Goal: Subscribe to service/newsletter: Subscribe to service/newsletter

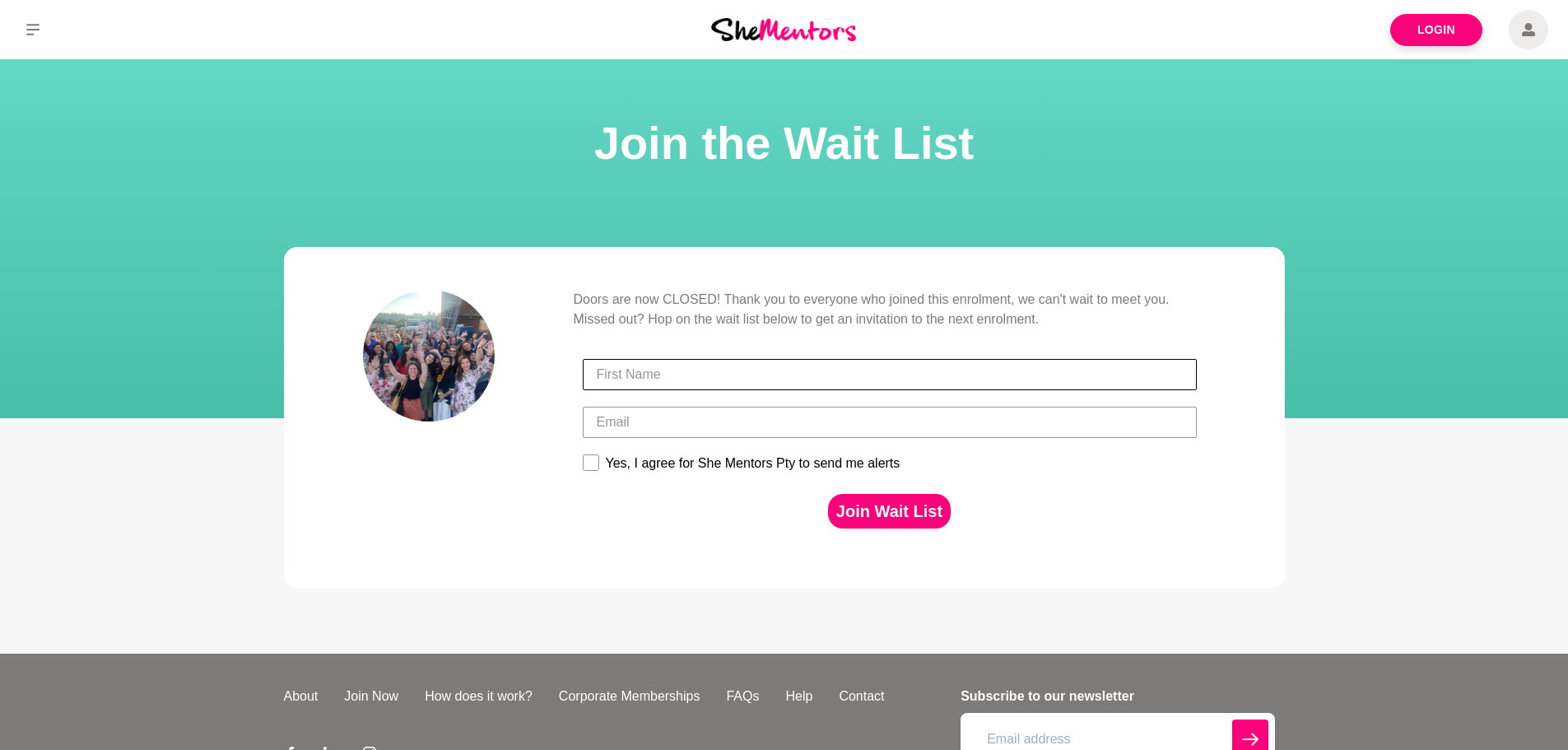
click at [642, 380] on input "First Name" at bounding box center [889, 374] width 613 height 31
type input "[PERSON_NAME]"
type input "[EMAIL_ADDRESS][DOMAIN_NAME]"
click at [884, 510] on button "Join Wait List" at bounding box center [889, 511] width 122 height 35
click at [977, 512] on div "Join Wait List" at bounding box center [889, 510] width 623 height 51
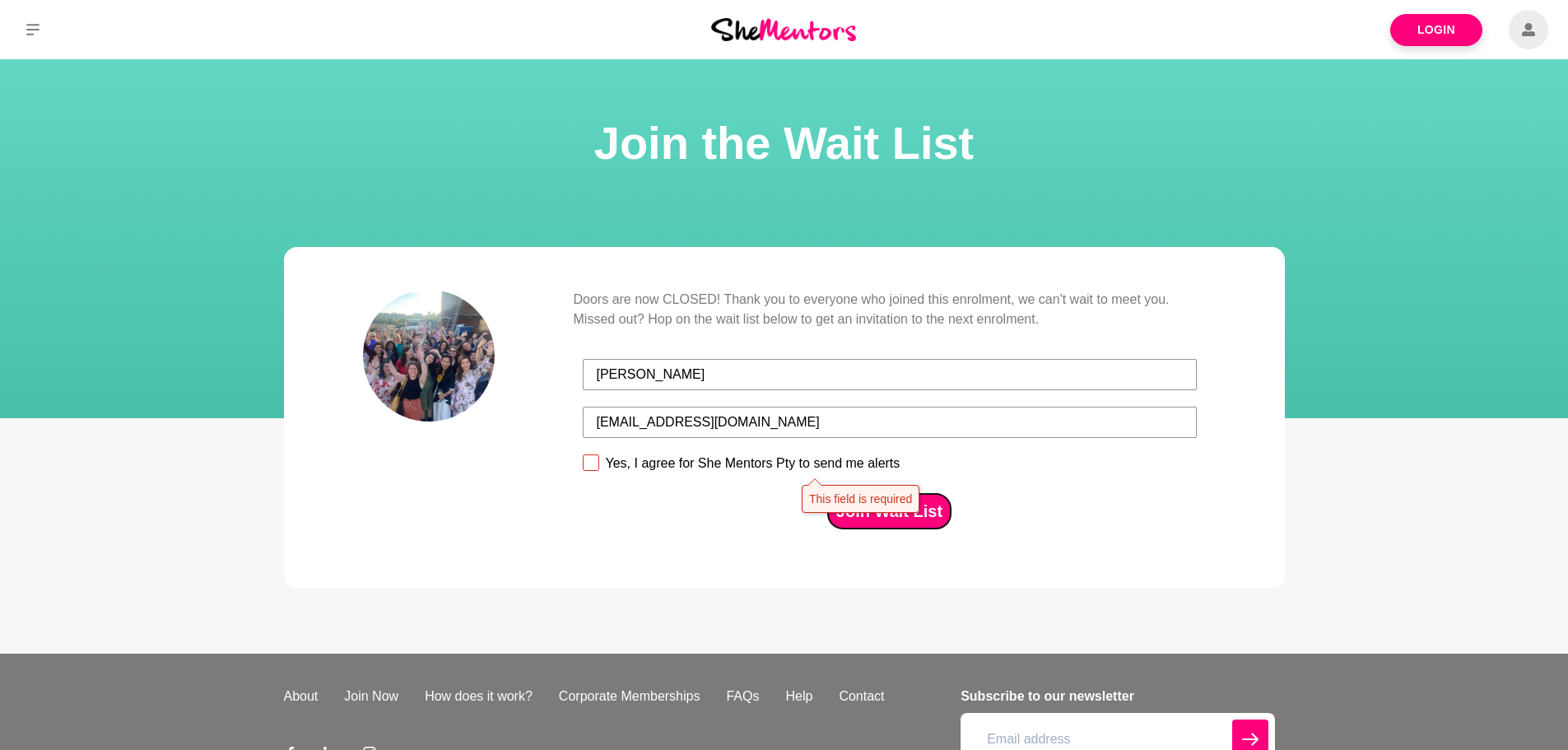
click at [925, 526] on button "Join Wait List" at bounding box center [889, 511] width 122 height 35
click at [931, 513] on button "Join Wait List" at bounding box center [889, 511] width 122 height 35
drag, startPoint x: 595, startPoint y: 465, endPoint x: 785, endPoint y: 522, distance: 198.4
click at [597, 466] on rect at bounding box center [591, 464] width 16 height 16
click at [583, 455] on input "Yes, I agree for She Mentors Pty to send me alerts" at bounding box center [582, 454] width 1 height 1
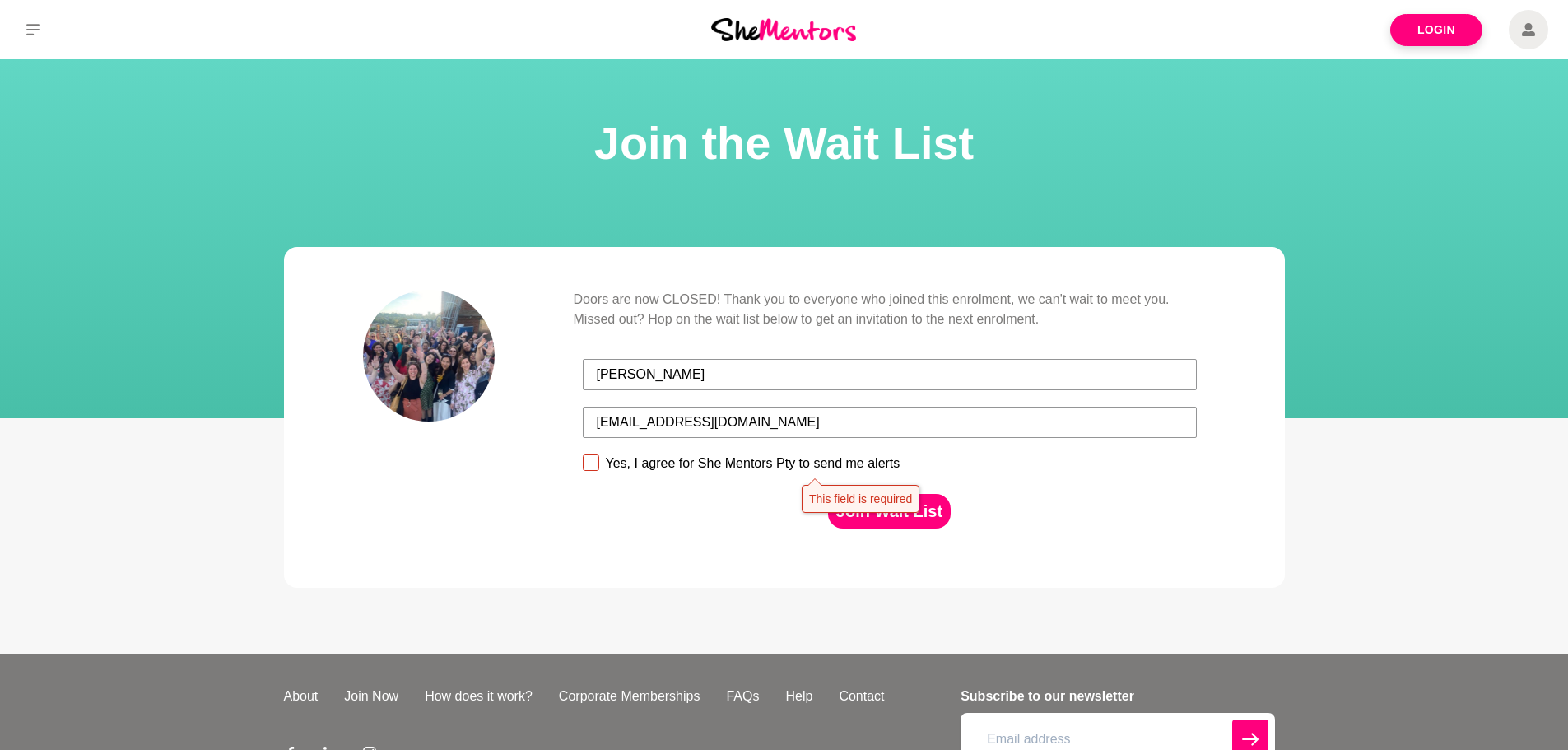
checkbox input "true"
click at [875, 520] on button "Join Wait List" at bounding box center [889, 511] width 122 height 35
